Goal: Information Seeking & Learning: Learn about a topic

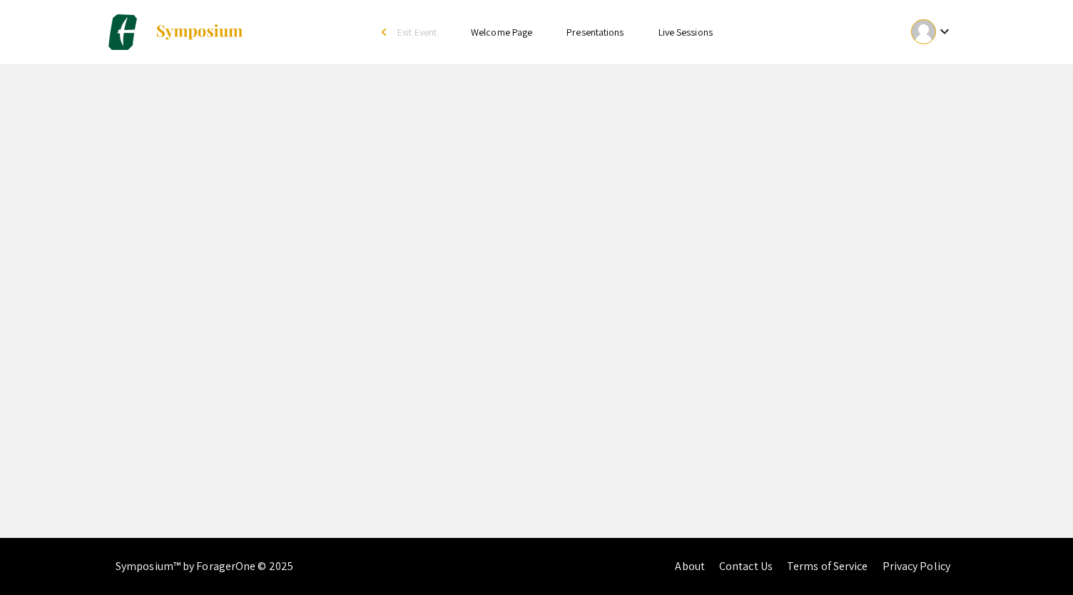
click at [184, 29] on img at bounding box center [199, 32] width 89 height 17
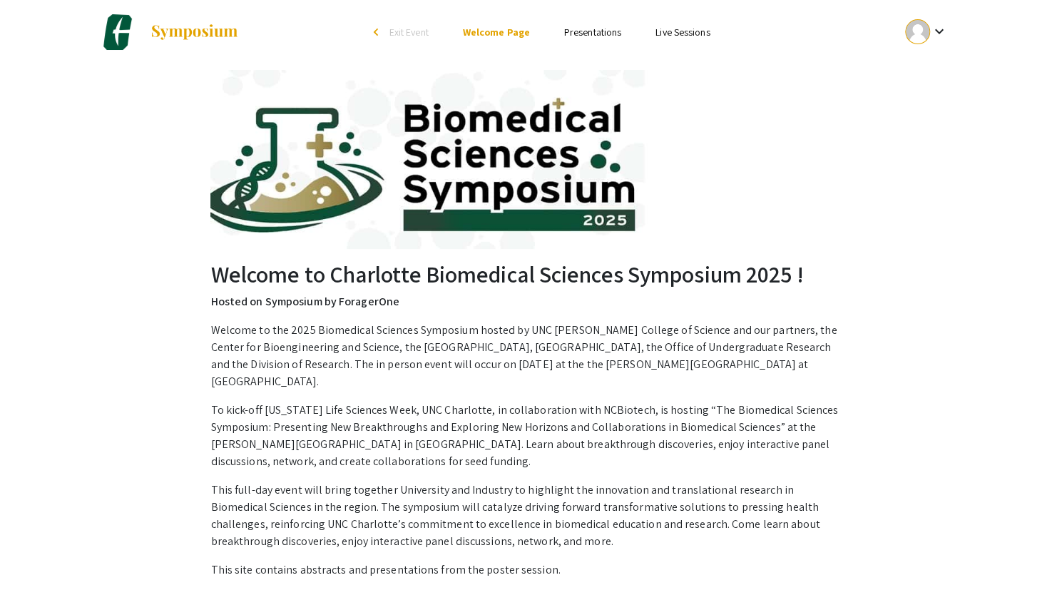
click at [595, 31] on link "Presentations" at bounding box center [592, 32] width 57 height 13
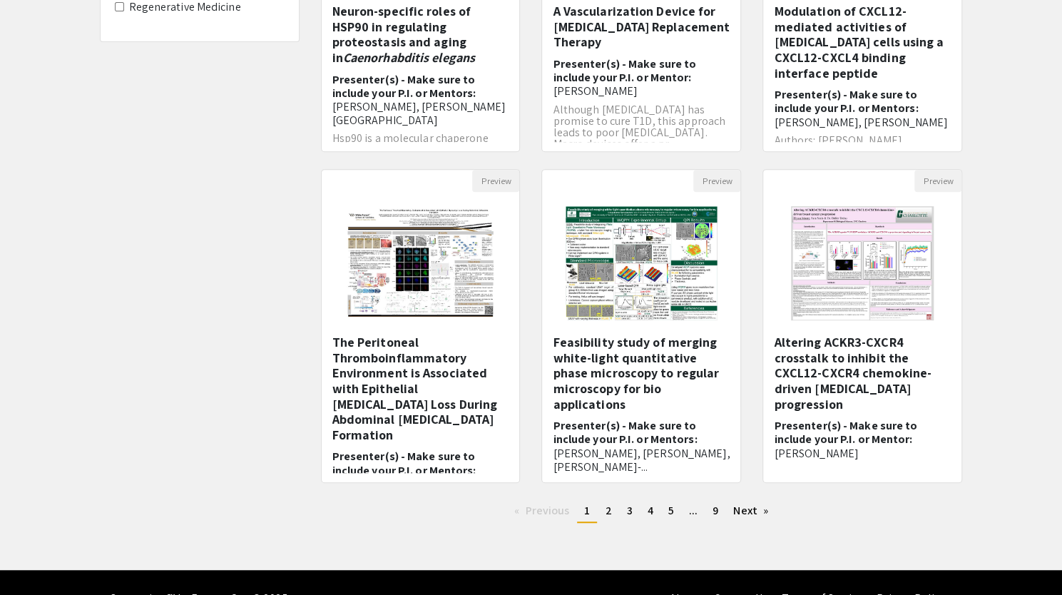
scroll to position [319, 0]
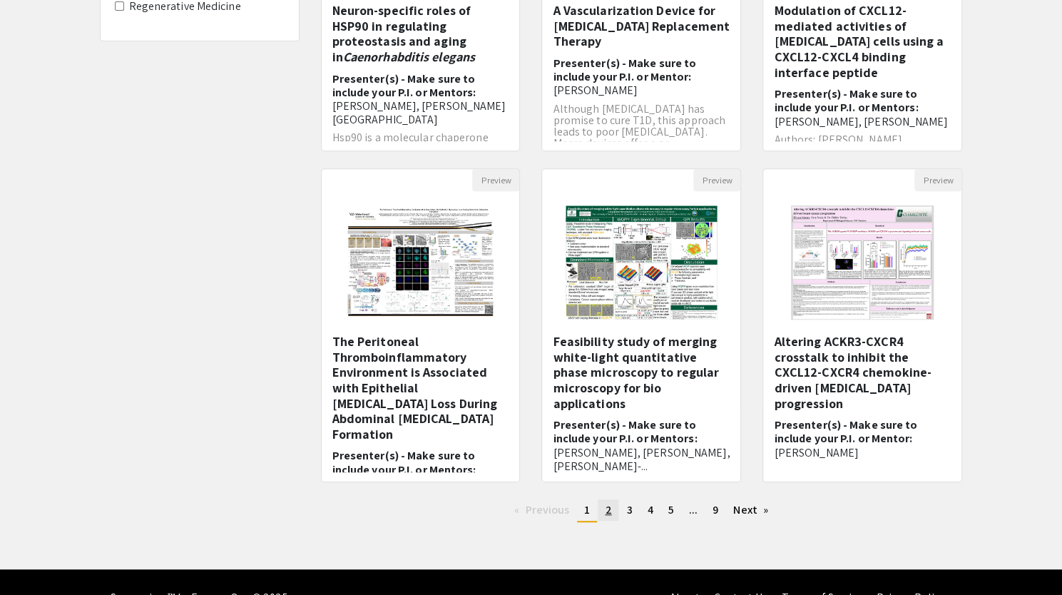
click at [613, 507] on link "page 2" at bounding box center [608, 509] width 21 height 21
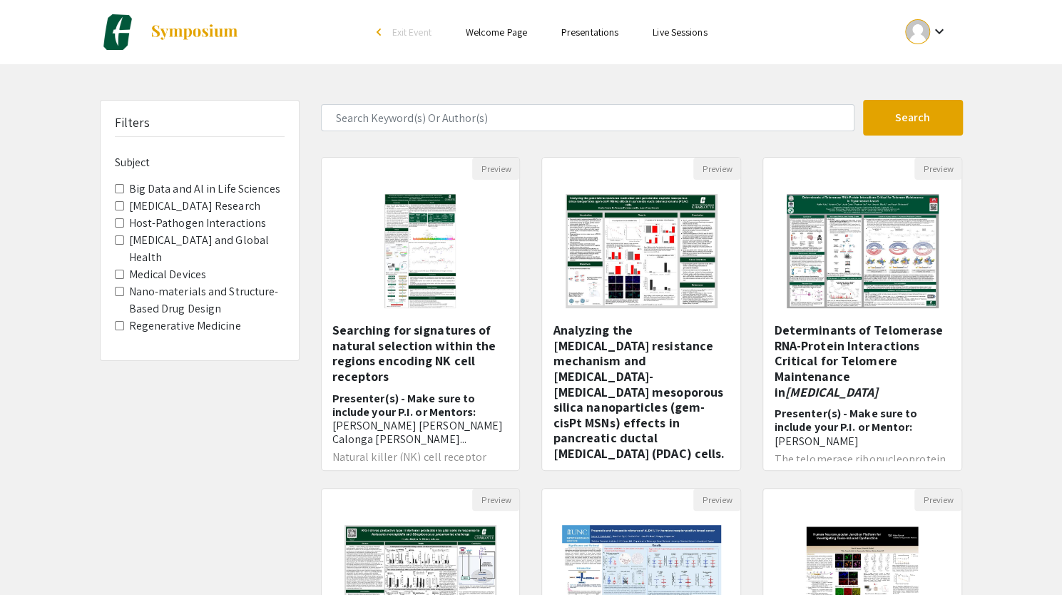
scroll to position [350, 0]
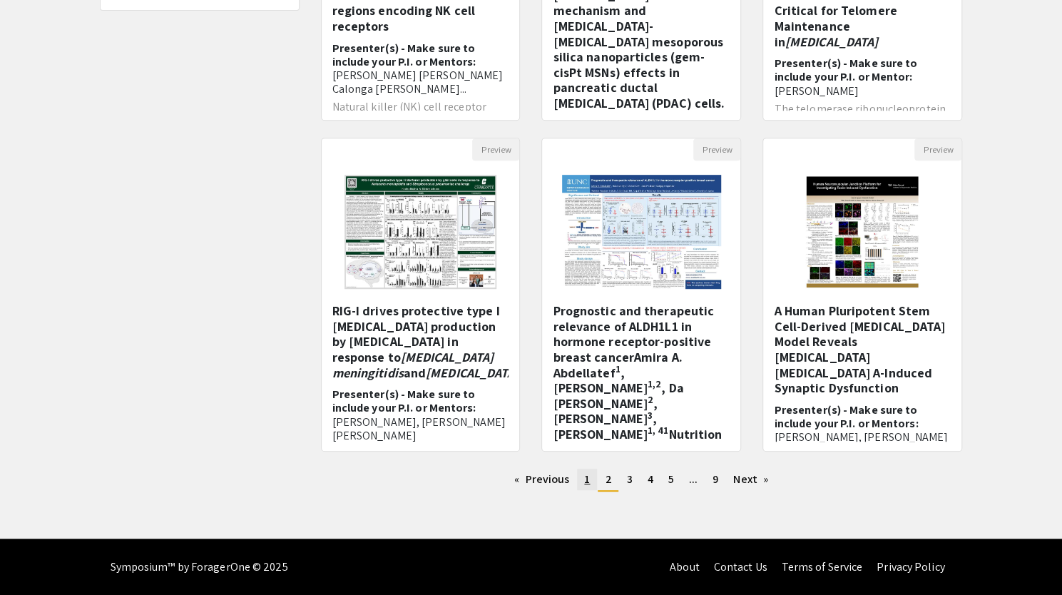
click at [588, 481] on span "1" at bounding box center [587, 478] width 6 height 15
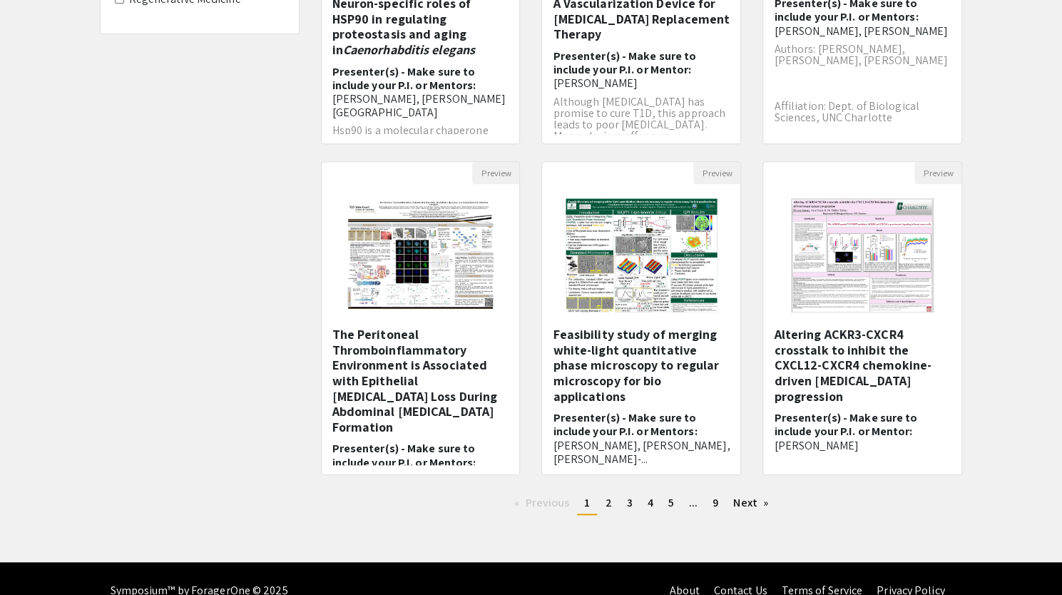
scroll to position [327, 0]
click at [612, 499] on link "page 2" at bounding box center [608, 501] width 21 height 21
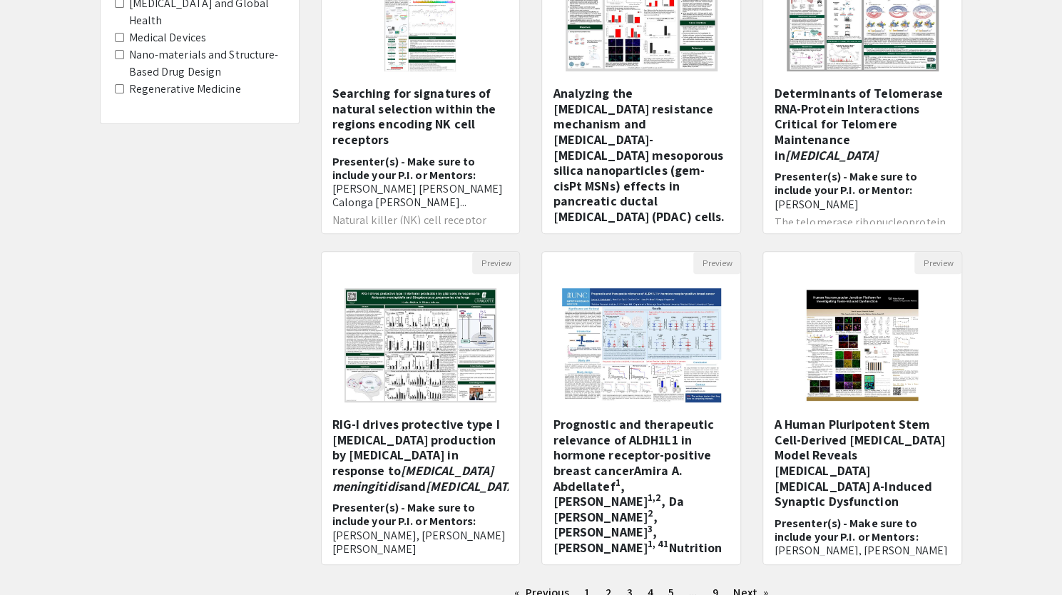
scroll to position [350, 0]
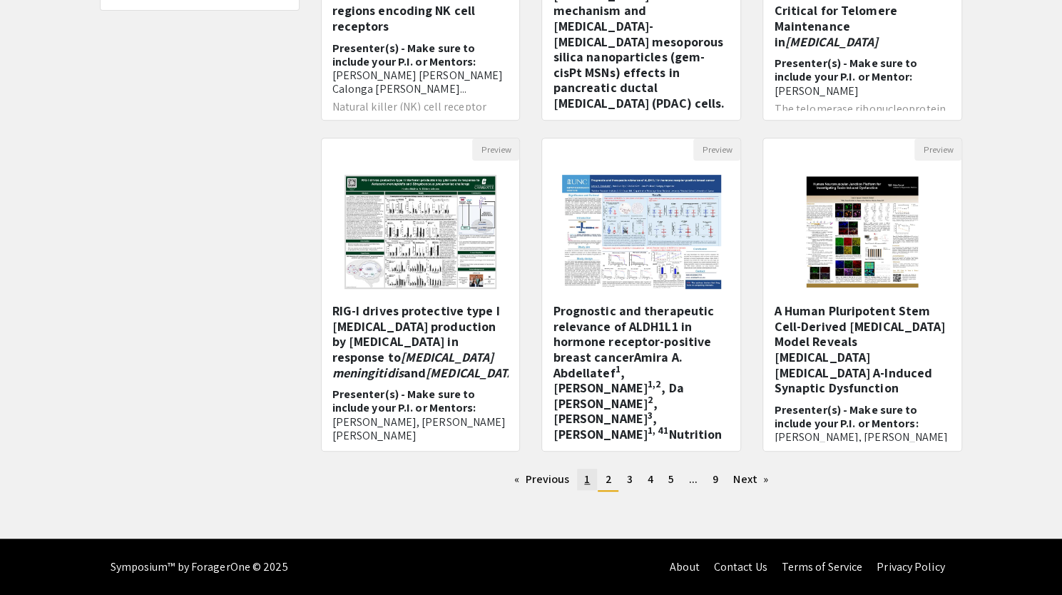
click at [590, 481] on link "page 1" at bounding box center [587, 479] width 20 height 21
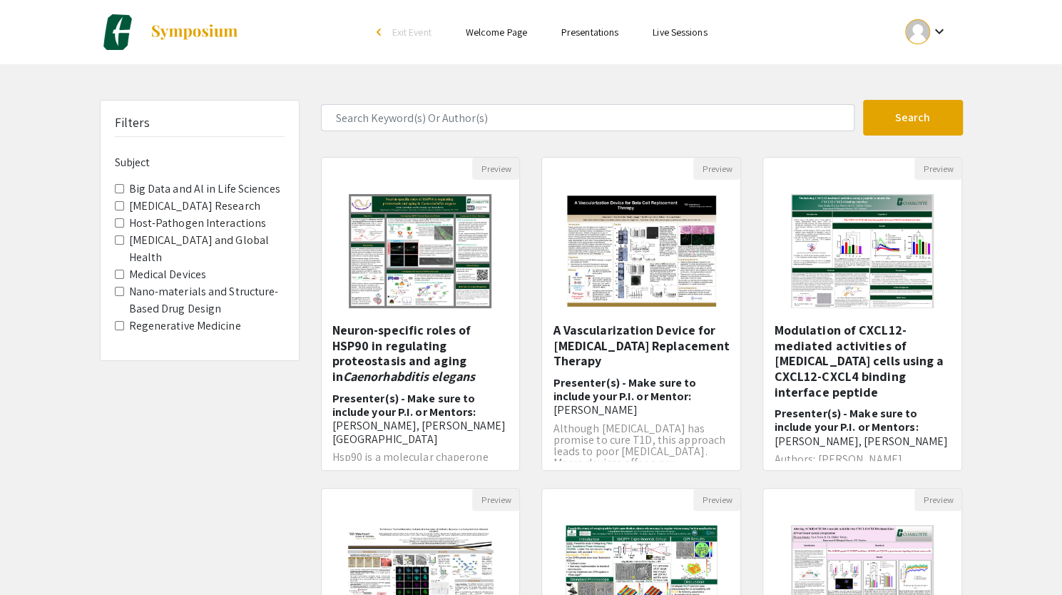
scroll to position [350, 0]
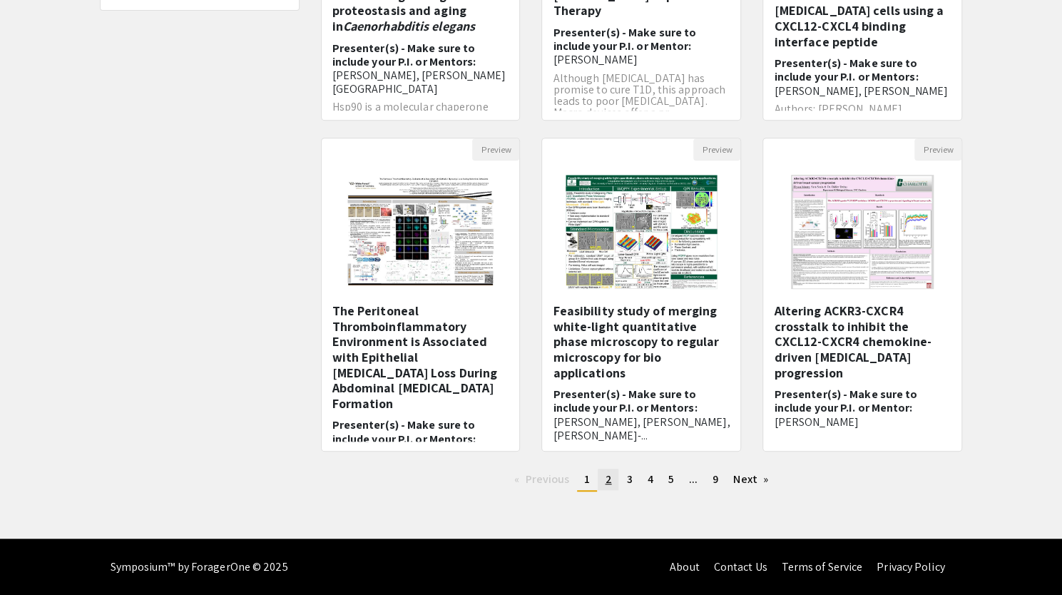
click at [605, 481] on span "2" at bounding box center [608, 478] width 6 height 15
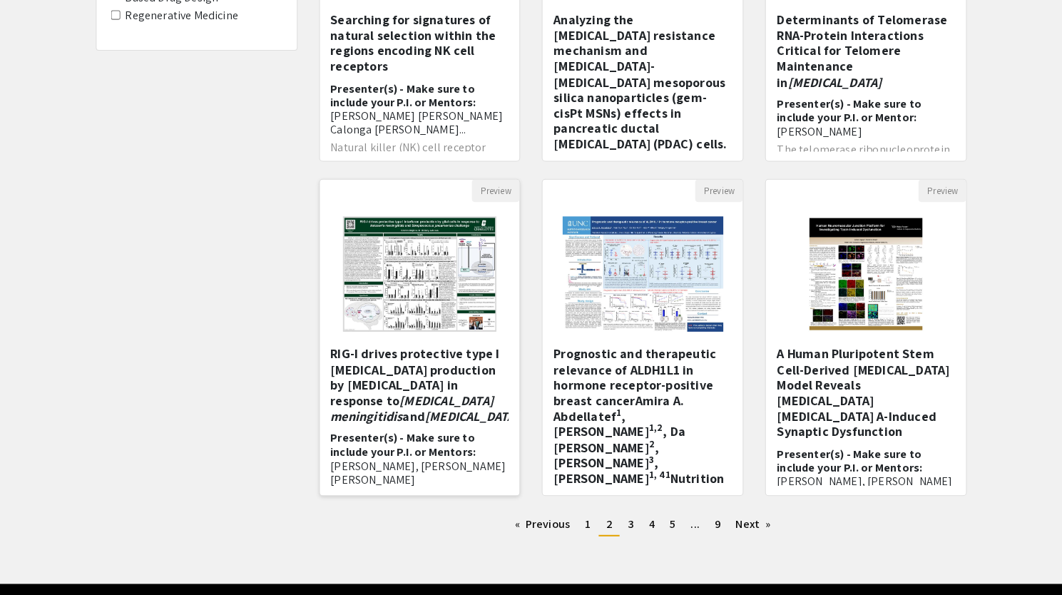
scroll to position [307, 0]
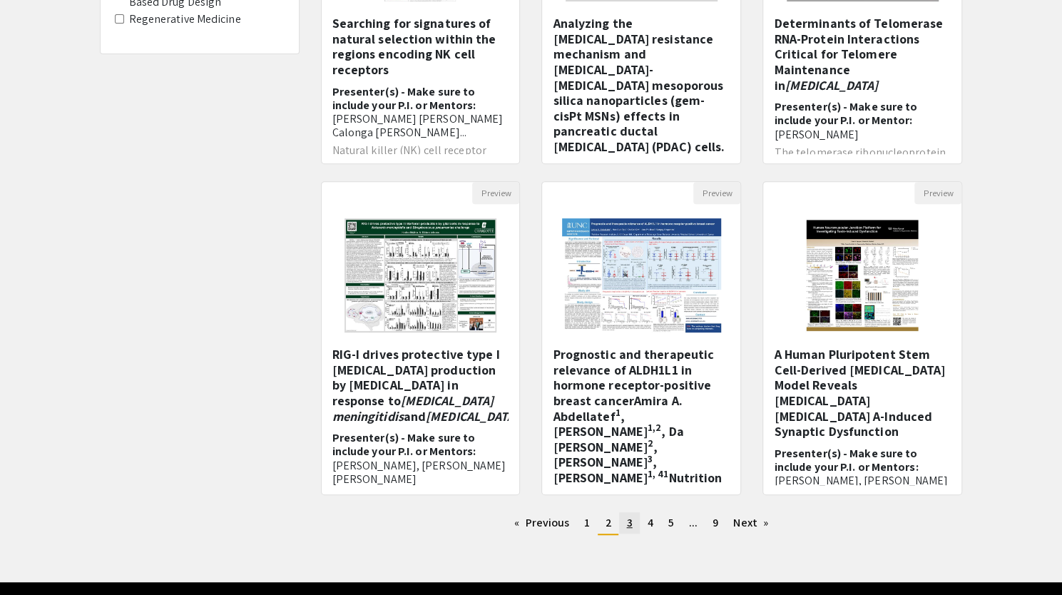
click at [631, 521] on link "page 3" at bounding box center [629, 522] width 20 height 21
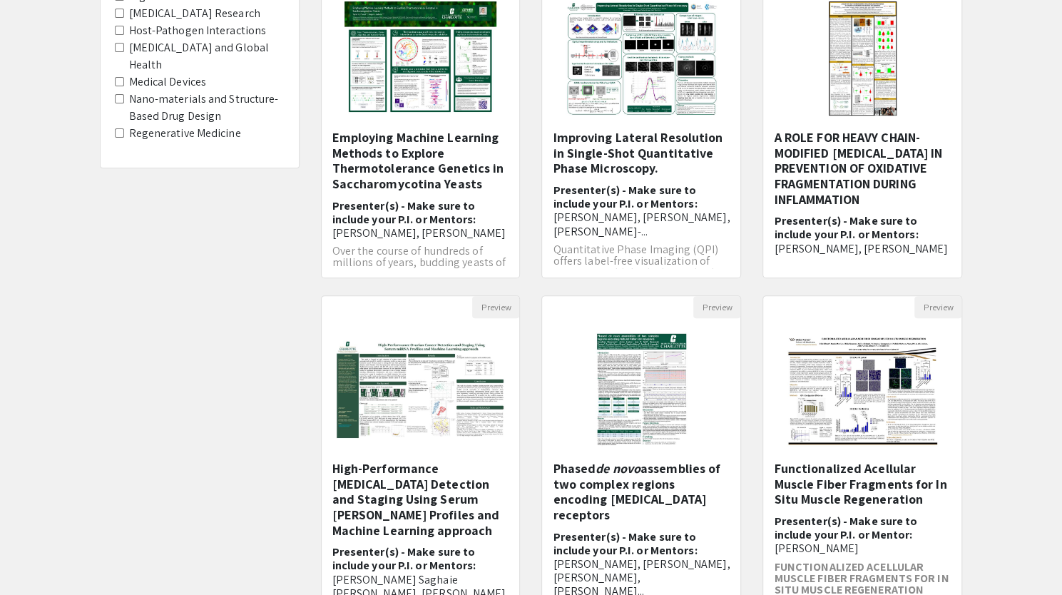
scroll to position [350, 0]
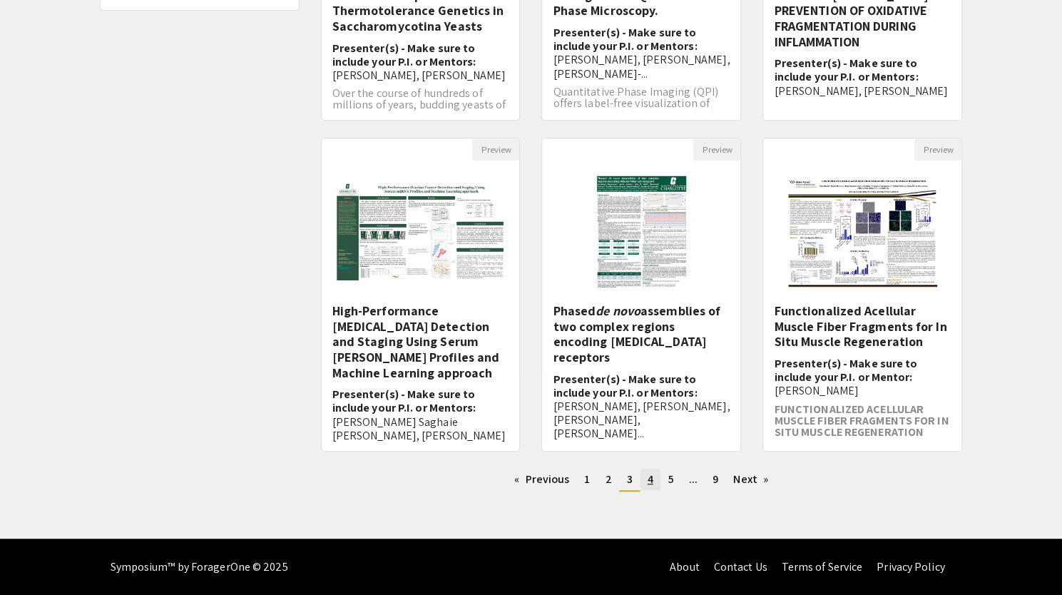
click at [642, 484] on link "page 4" at bounding box center [650, 479] width 20 height 21
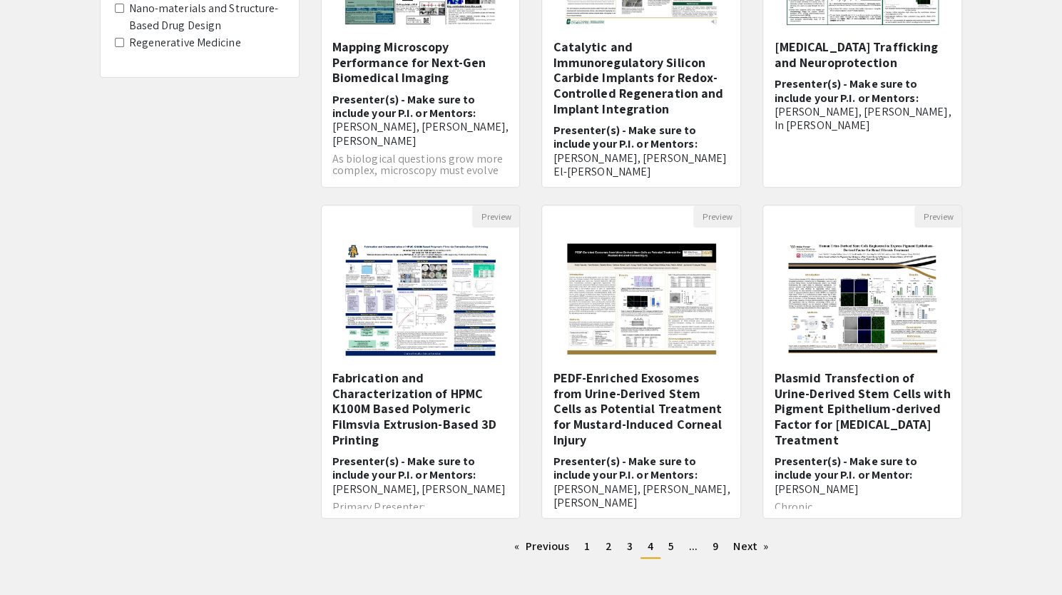
scroll to position [292, 0]
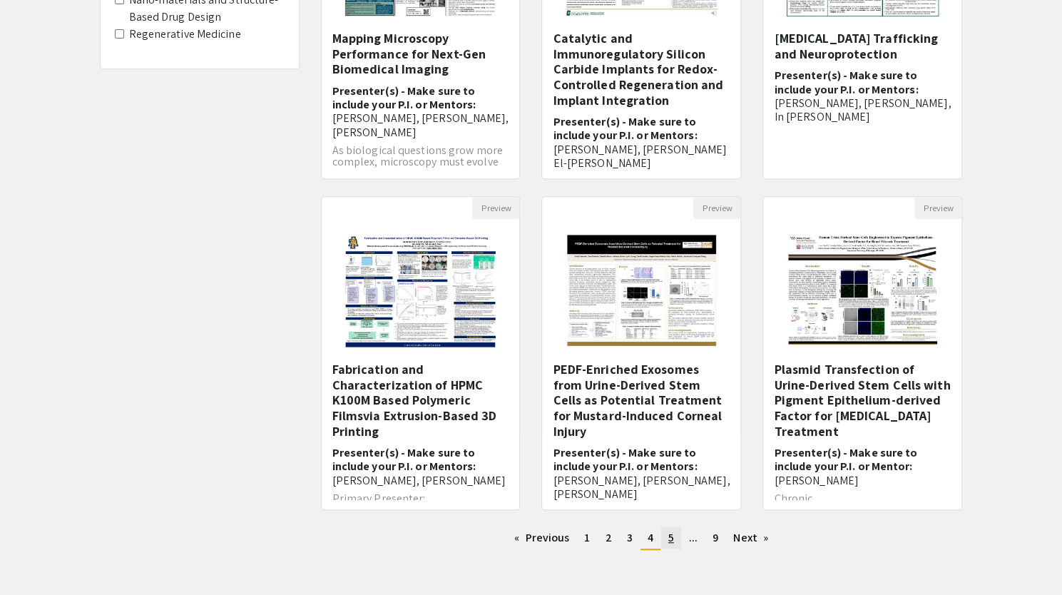
click at [668, 538] on span "5" at bounding box center [671, 537] width 6 height 15
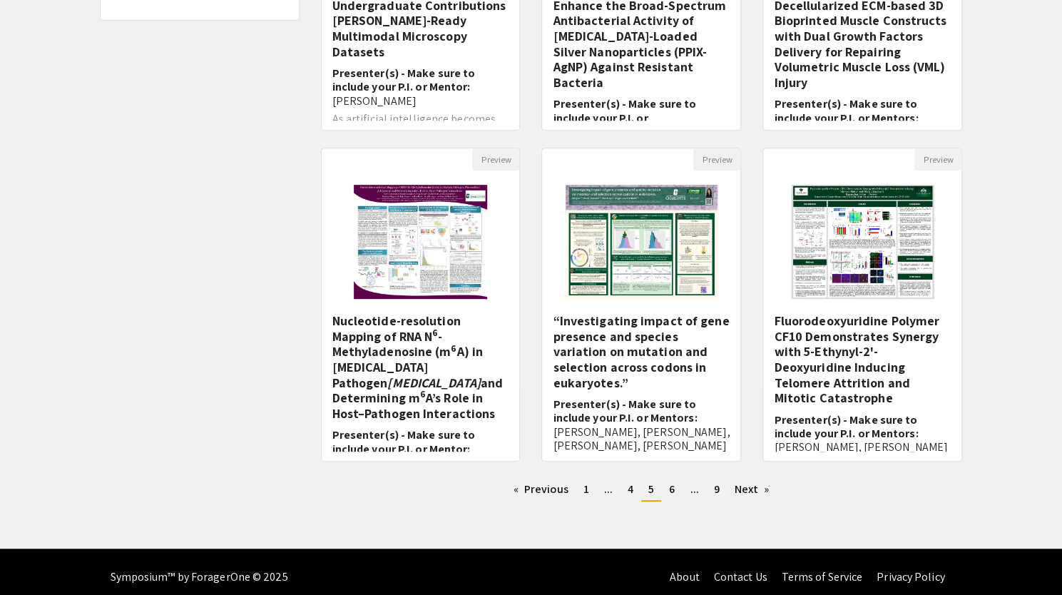
scroll to position [350, 0]
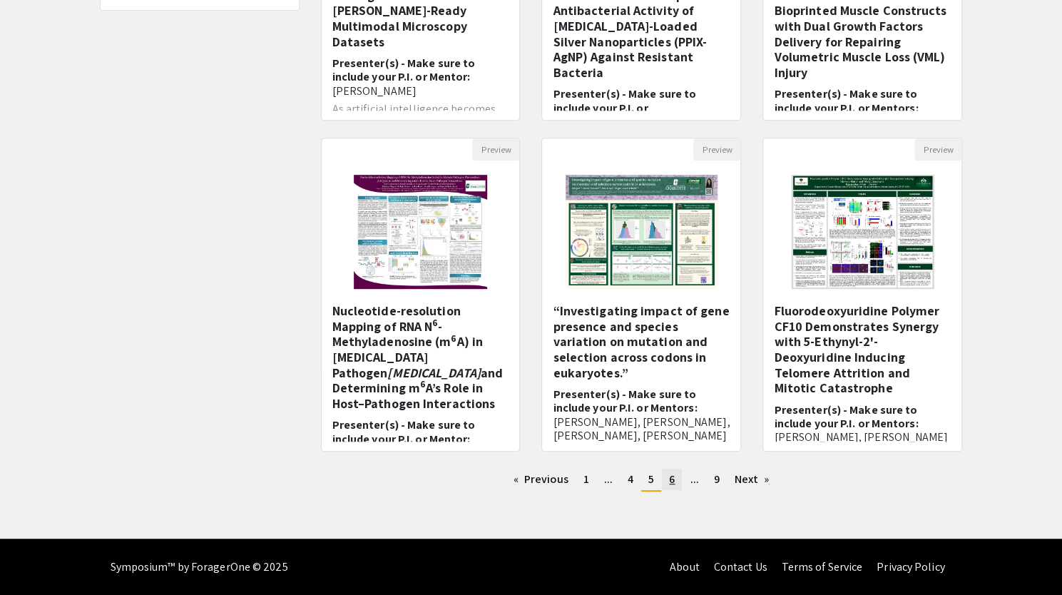
click at [668, 477] on link "page 6" at bounding box center [672, 479] width 20 height 21
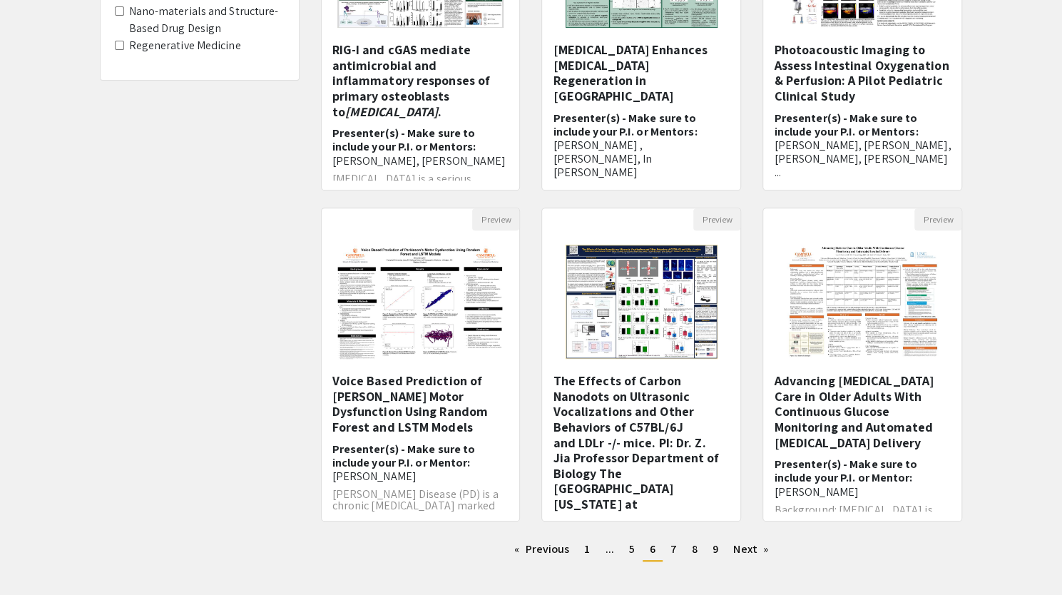
scroll to position [350, 0]
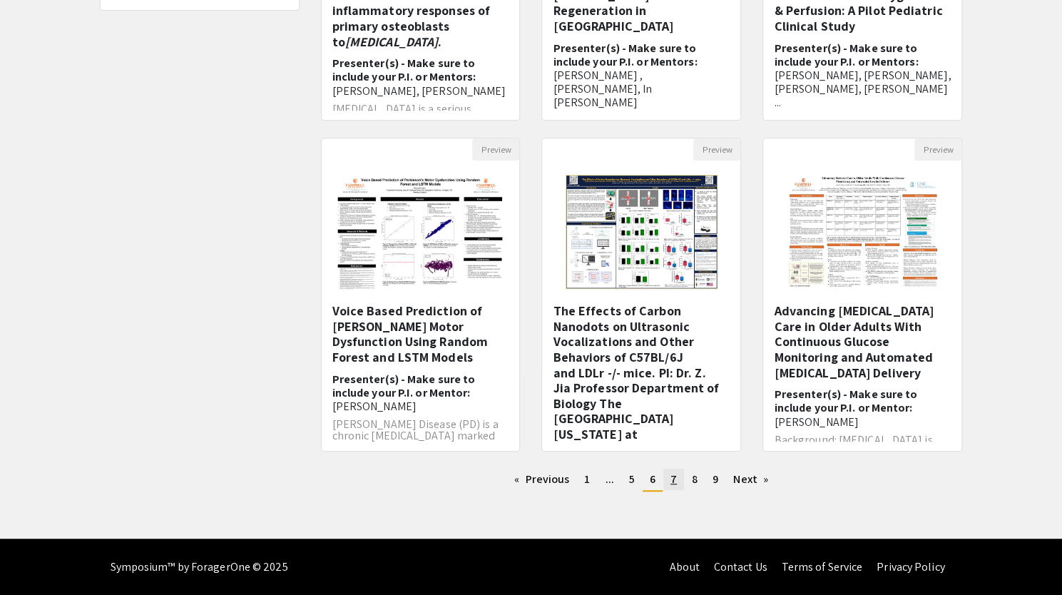
click at [668, 486] on link "page 7" at bounding box center [673, 479] width 21 height 21
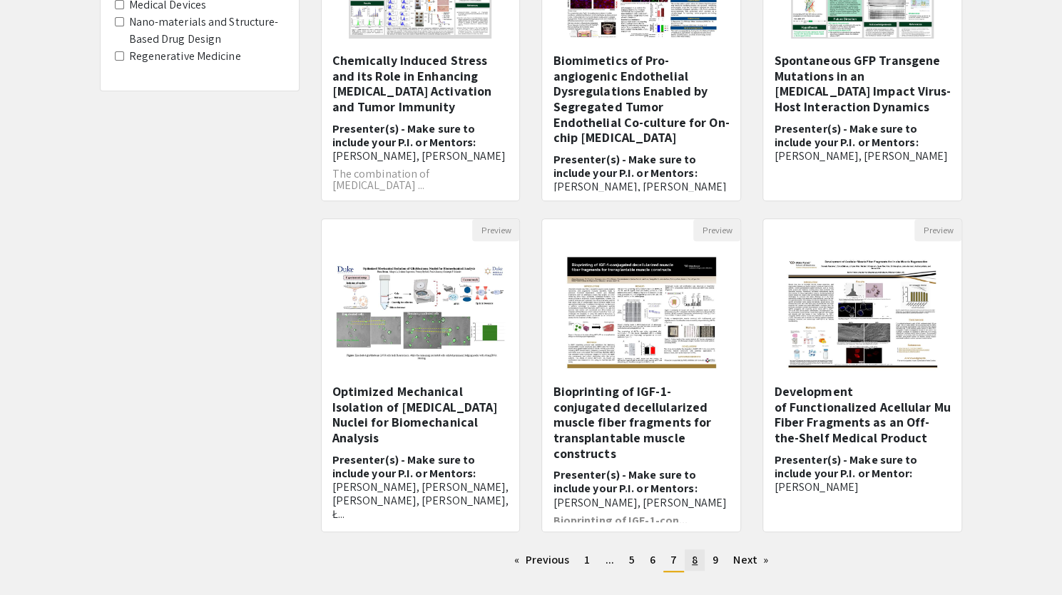
scroll to position [263, 0]
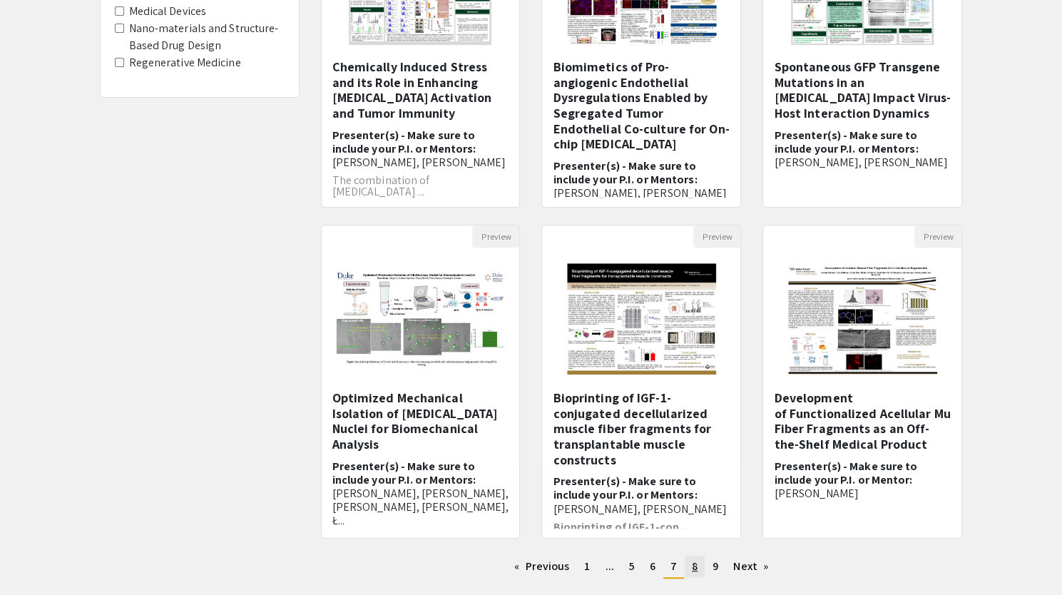
click at [697, 563] on link "page 8" at bounding box center [695, 566] width 20 height 21
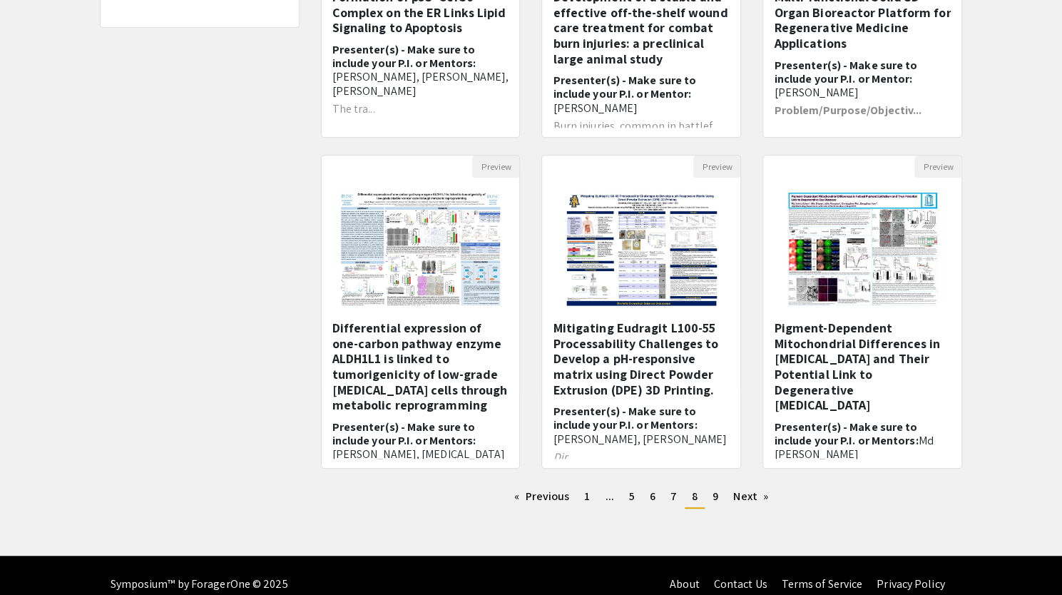
scroll to position [335, 0]
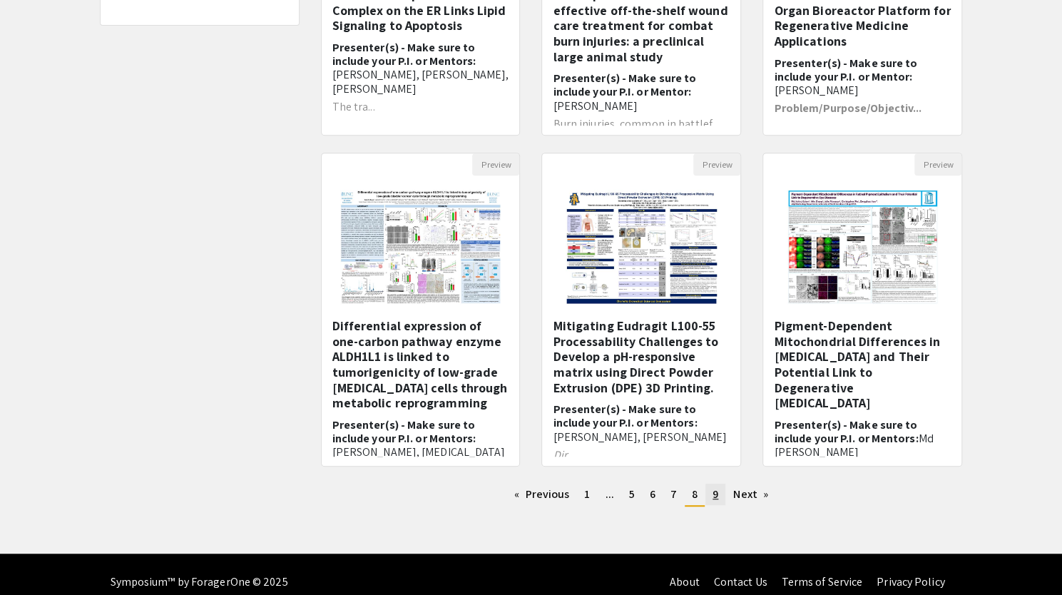
click at [715, 490] on span "9" at bounding box center [715, 493] width 6 height 15
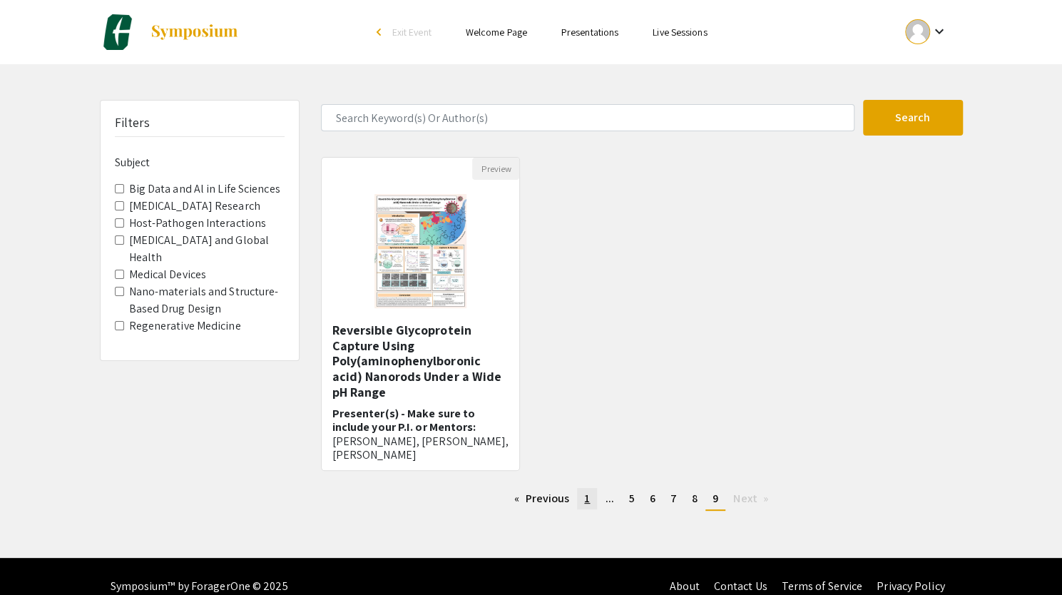
click at [591, 493] on link "page 1" at bounding box center [587, 498] width 20 height 21
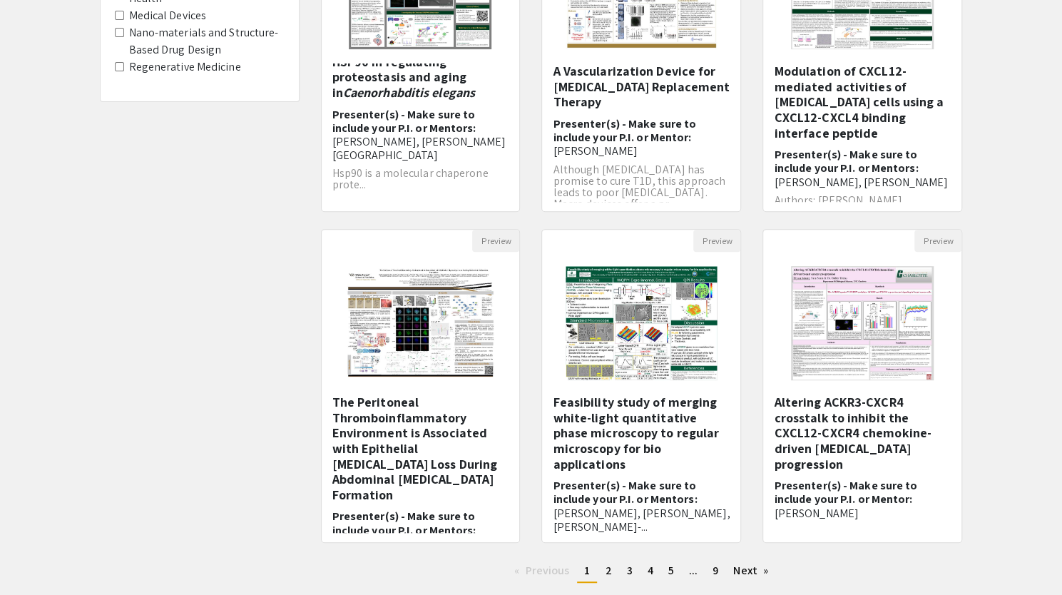
scroll to position [260, 0]
click at [392, 414] on h5 "The Peritoneal Thromboinflammatory Environment is Associated with Epithelial [M…" at bounding box center [420, 448] width 177 height 108
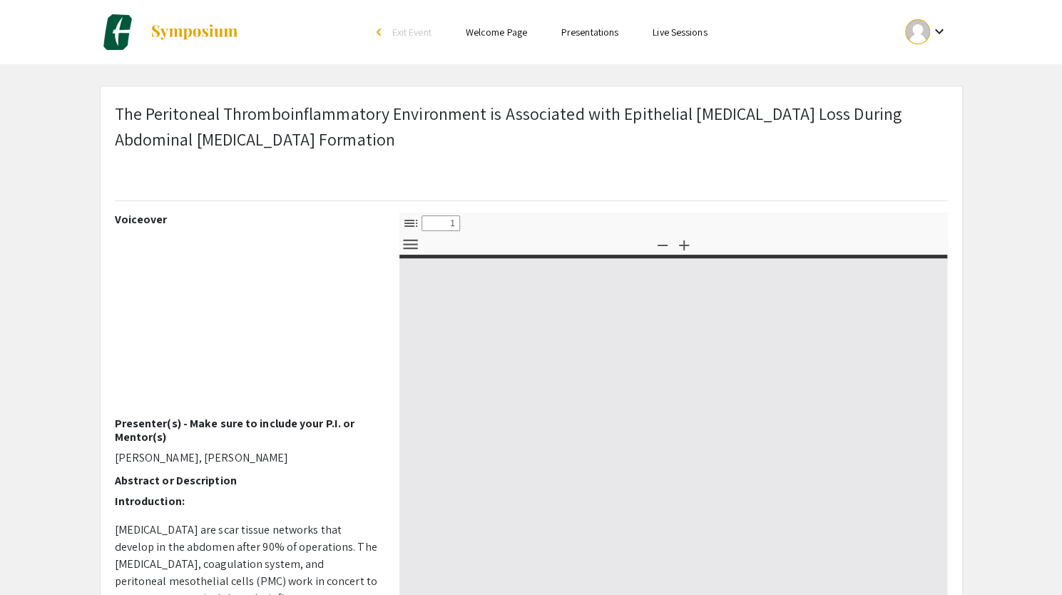
select select "custom"
type input "0"
select select "custom"
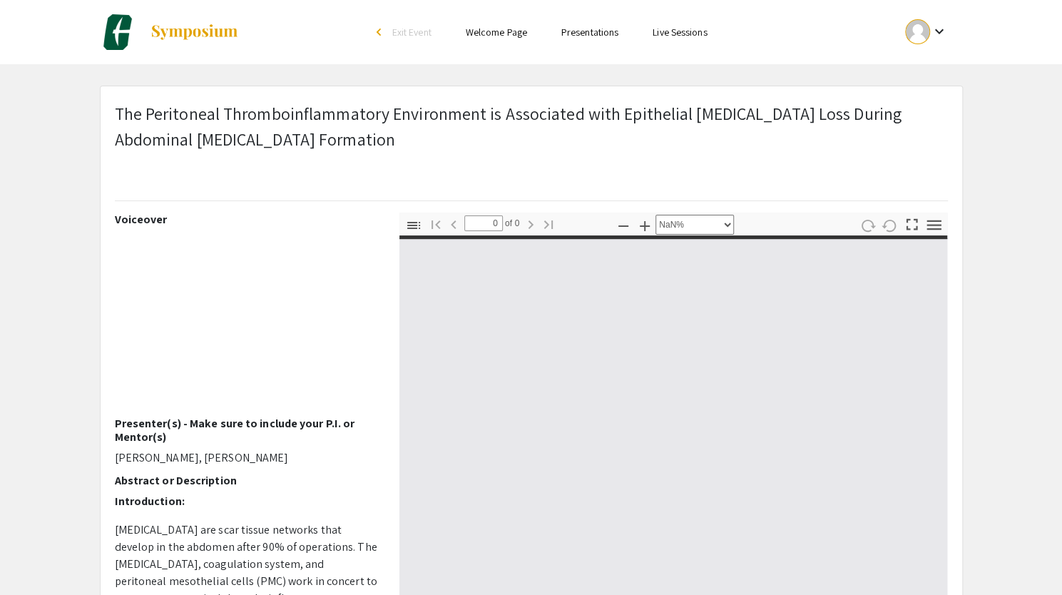
type input "1"
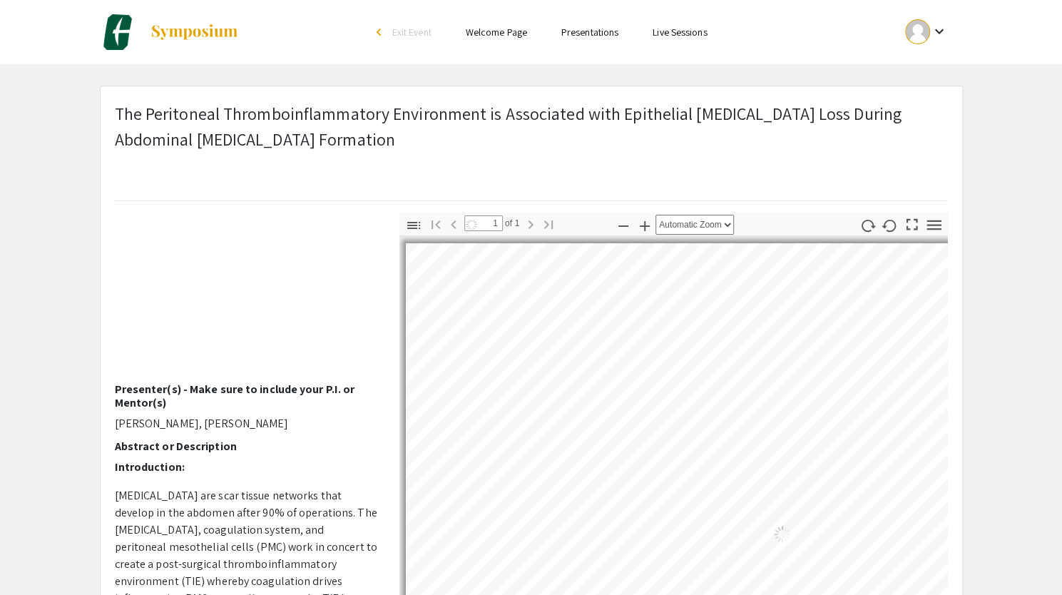
scroll to position [20, 0]
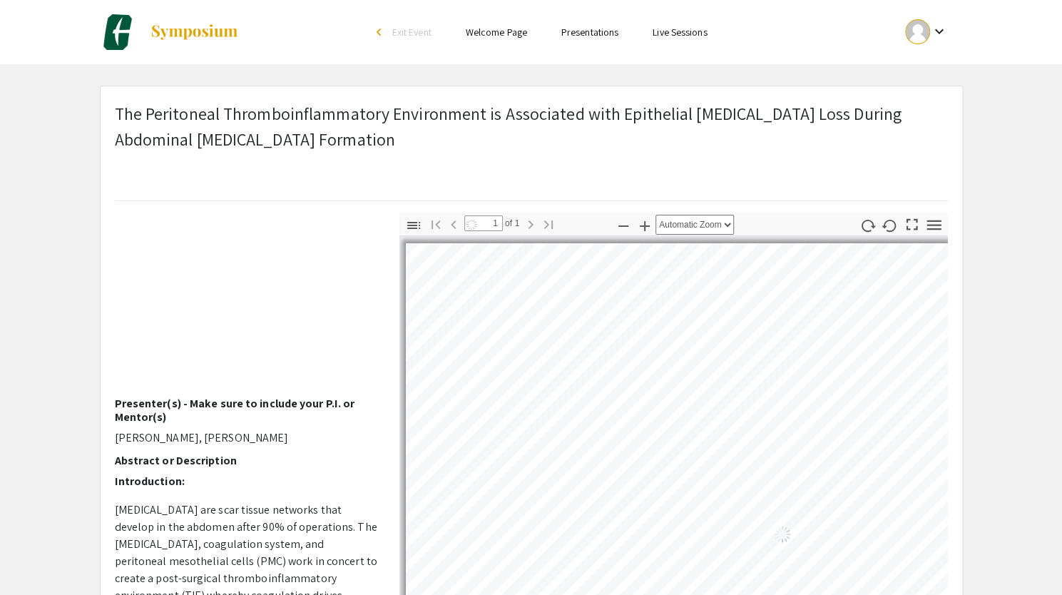
select select "auto"
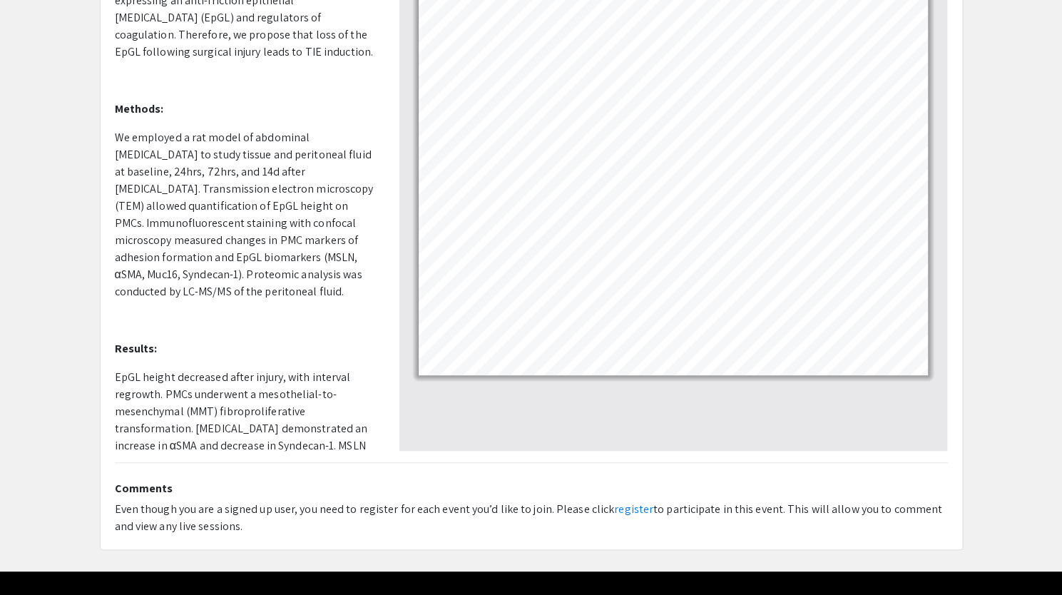
scroll to position [0, 0]
